Goal: Task Accomplishment & Management: Use online tool/utility

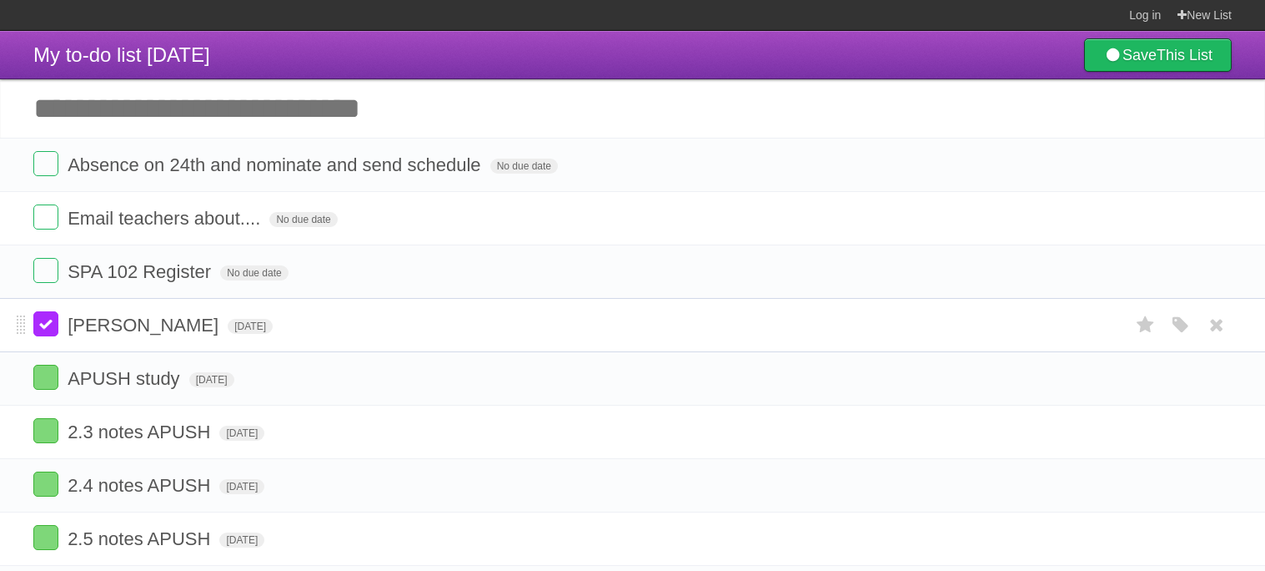
click at [52, 326] on label at bounding box center [45, 323] width 25 height 25
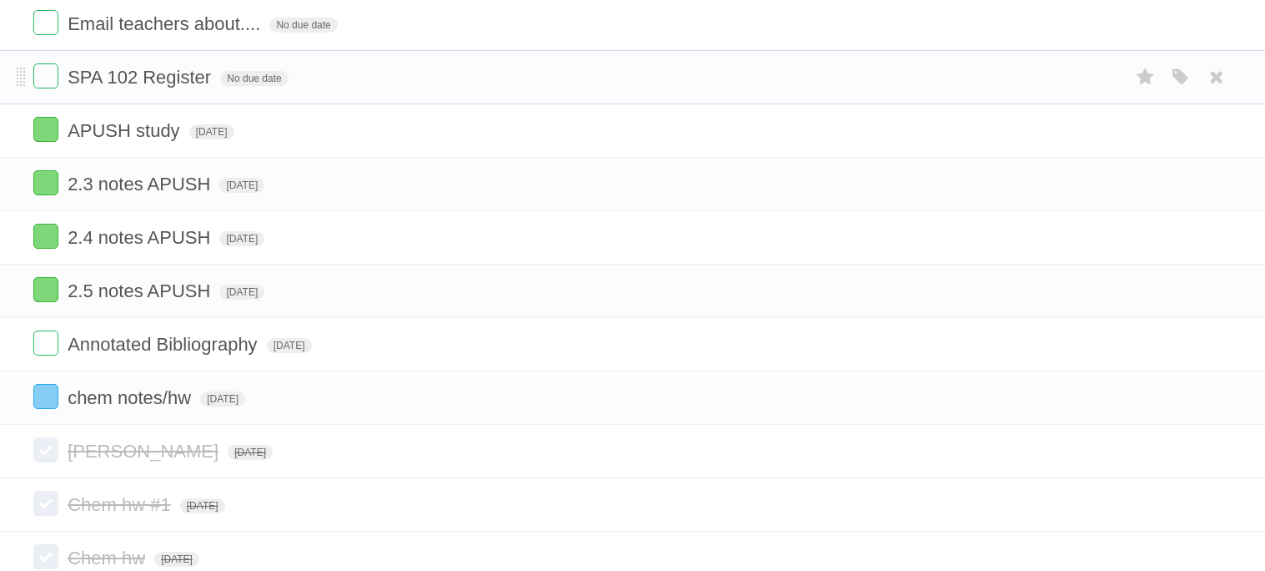
scroll to position [188, 0]
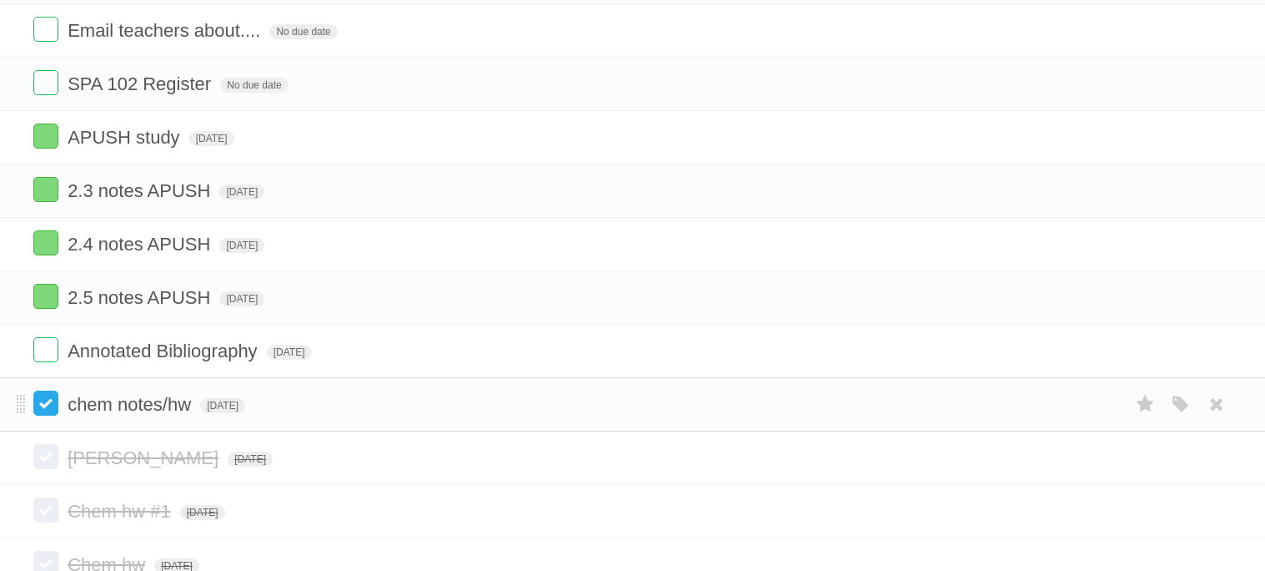
click at [58, 414] on label at bounding box center [45, 402] width 25 height 25
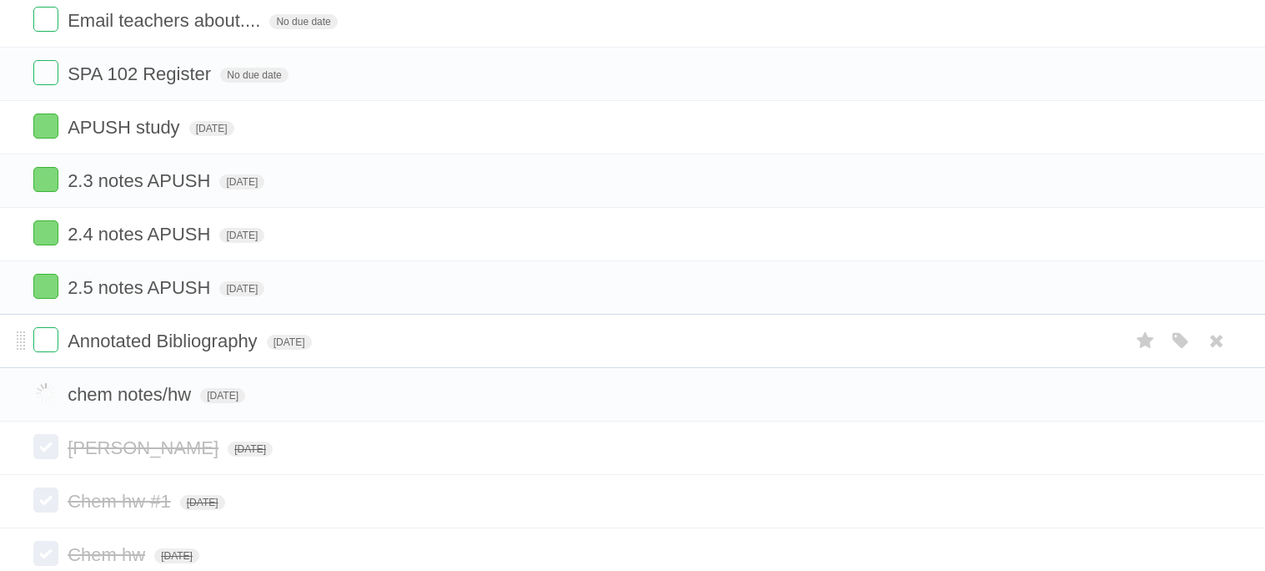
scroll to position [199, 0]
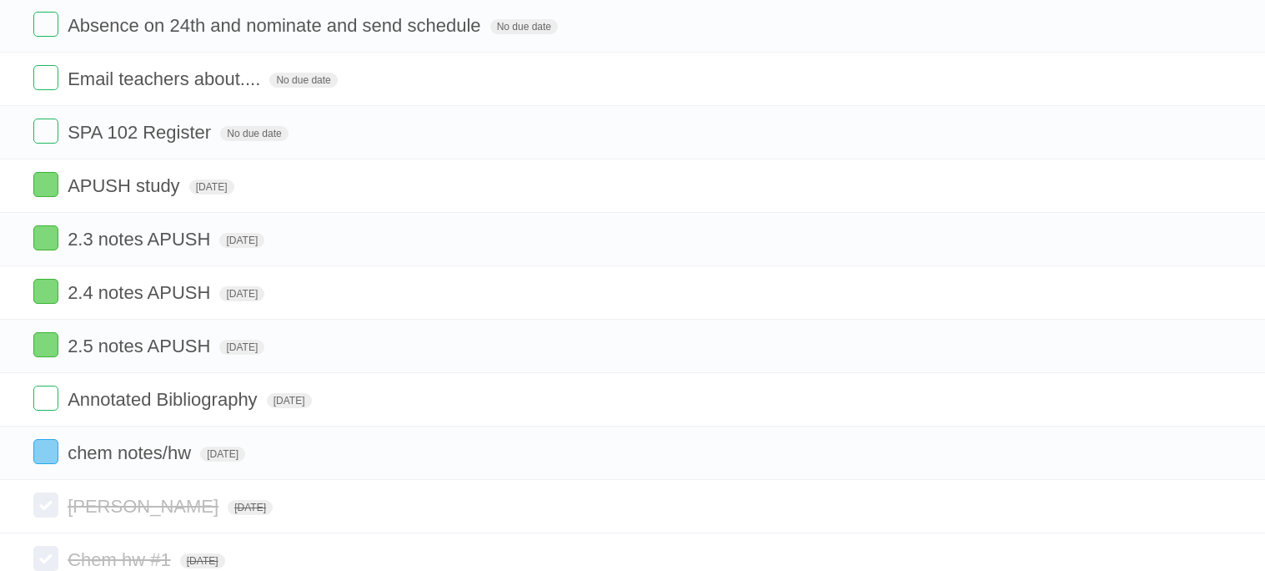
scroll to position [139, 0]
click at [57, 457] on label at bounding box center [45, 451] width 25 height 25
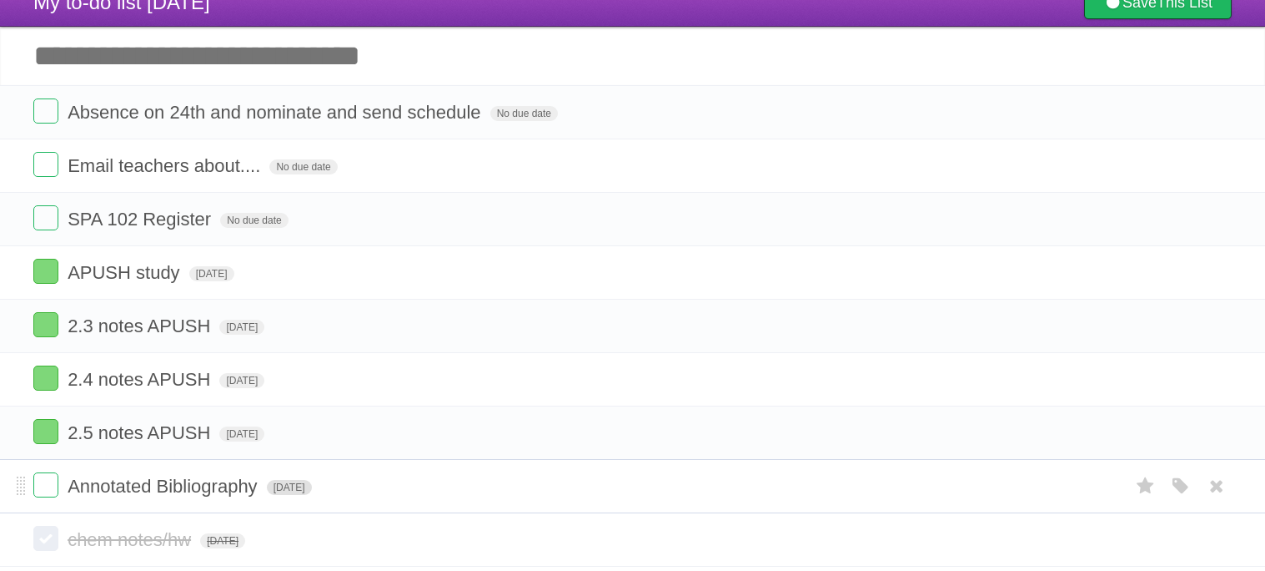
scroll to position [55, 0]
